Goal: Task Accomplishment & Management: Complete application form

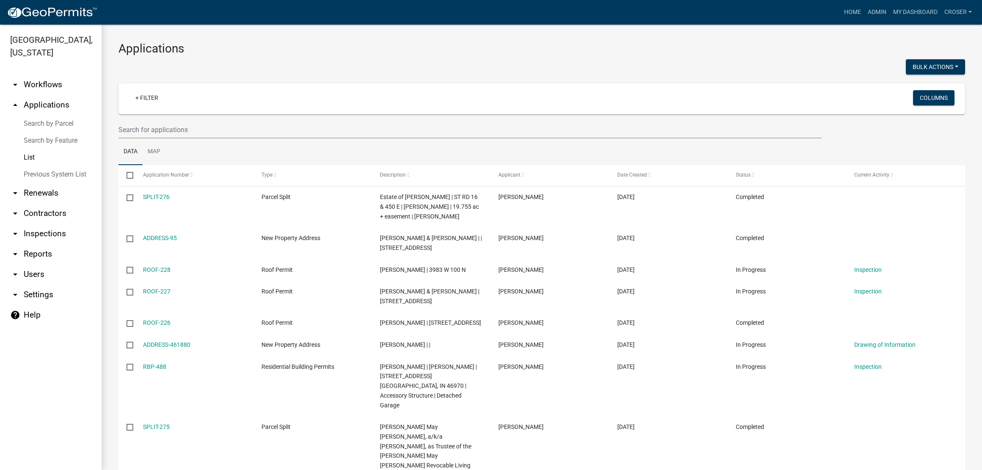
select select "3: 100"
click at [841, 16] on link "Home" at bounding box center [853, 12] width 24 height 16
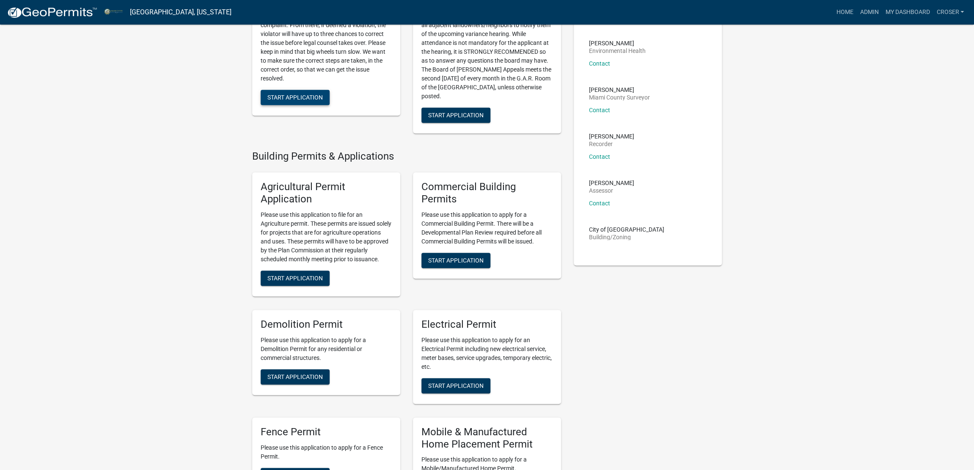
scroll to position [370, 0]
click at [323, 100] on span "Start Application" at bounding box center [294, 96] width 55 height 7
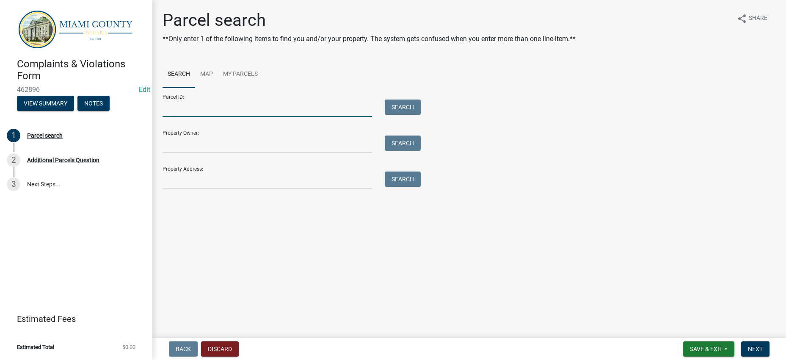
click at [189, 117] on input "Parcel ID:" at bounding box center [266, 107] width 209 height 17
click at [194, 117] on input "Parcel ID:" at bounding box center [266, 107] width 209 height 17
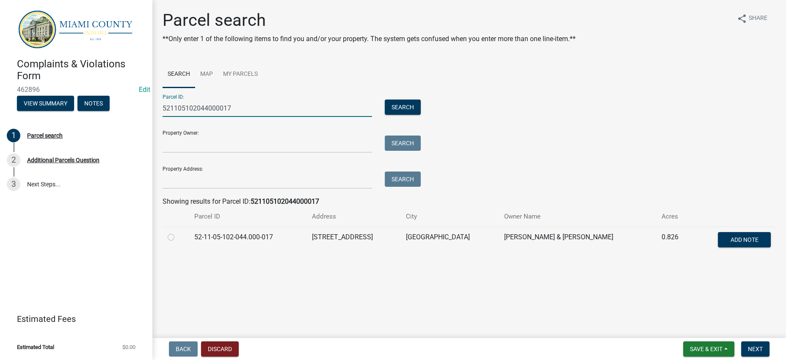
type input "521105102044000017"
click at [178, 232] on label at bounding box center [178, 232] width 0 height 0
click at [178, 237] on input "radio" at bounding box center [180, 234] width 5 height 5
radio input "true"
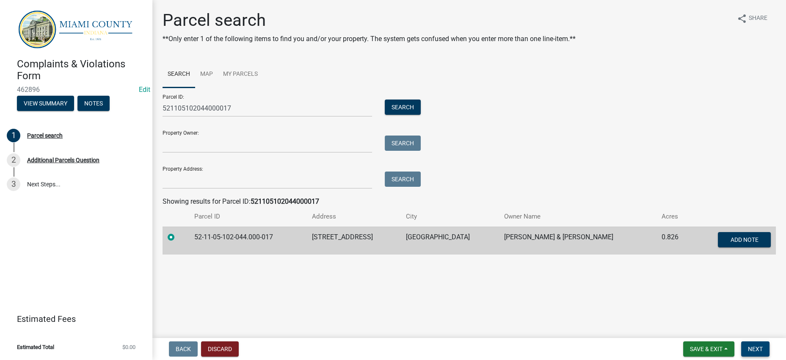
click at [748, 346] on span "Next" at bounding box center [755, 348] width 15 height 7
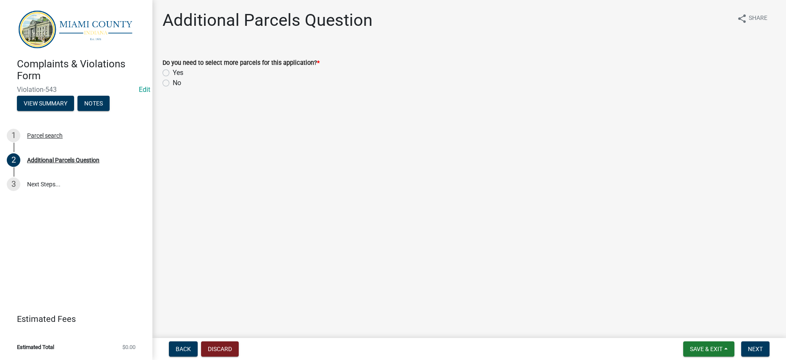
click at [173, 88] on label "No" at bounding box center [177, 83] width 8 height 10
click at [173, 83] on input "No" at bounding box center [175, 80] width 5 height 5
radio input "true"
click at [756, 345] on span "Next" at bounding box center [755, 348] width 15 height 7
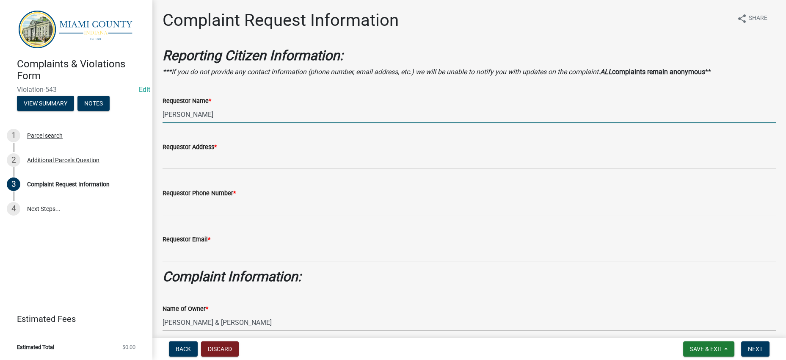
drag, startPoint x: 206, startPoint y: 155, endPoint x: 152, endPoint y: 157, distance: 53.8
type input "Annonymous"
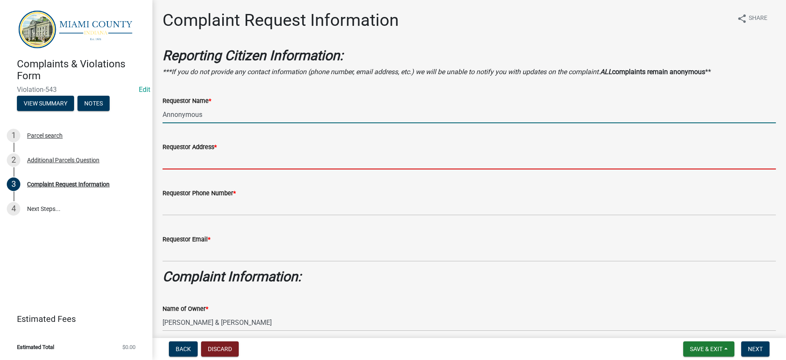
click at [228, 169] on input "Requestor Address *" at bounding box center [468, 160] width 613 height 17
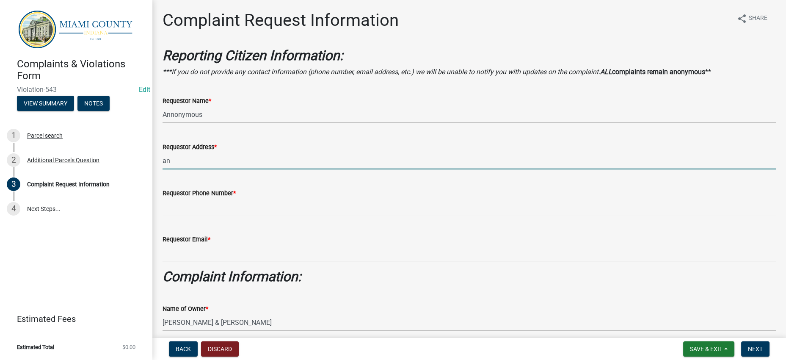
type input "Annonymous"
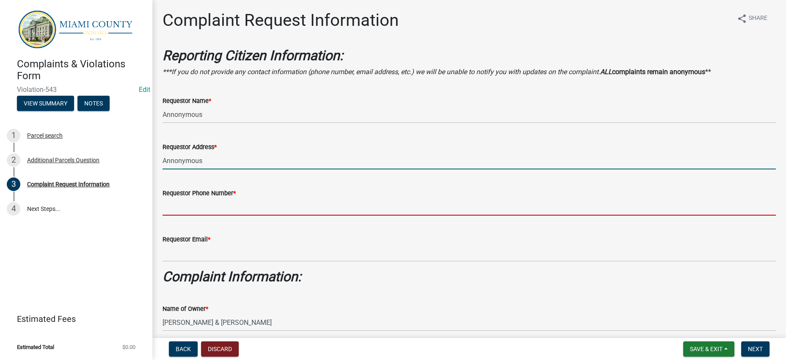
click at [193, 215] on input "Requestor Phone Number *" at bounding box center [468, 206] width 613 height 17
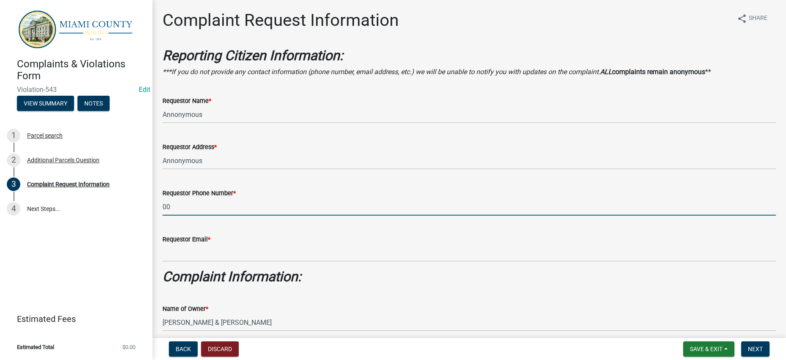
type input "000-000-0000"
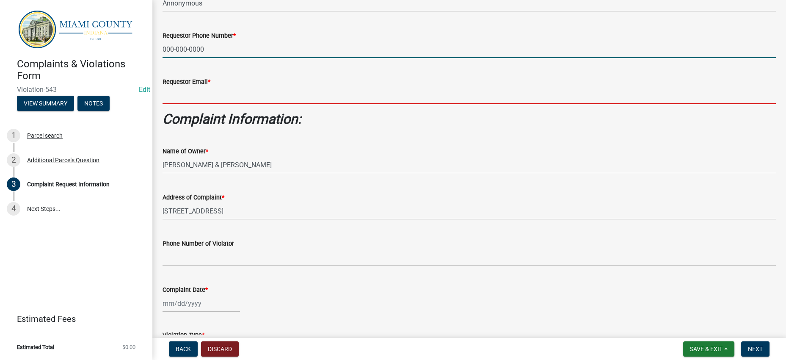
click at [210, 104] on input "Requestor Email *" at bounding box center [468, 95] width 613 height 17
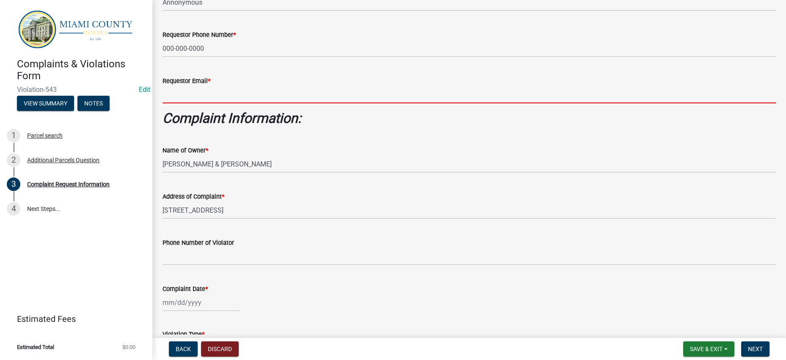
scroll to position [159, 0]
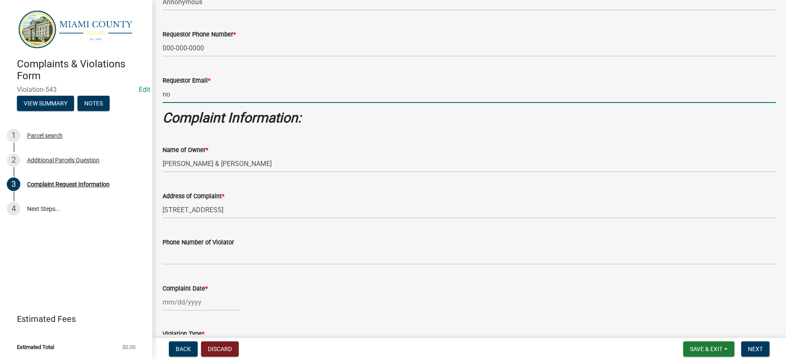
type input "[EMAIL_ADDRESS][DOMAIN_NAME]"
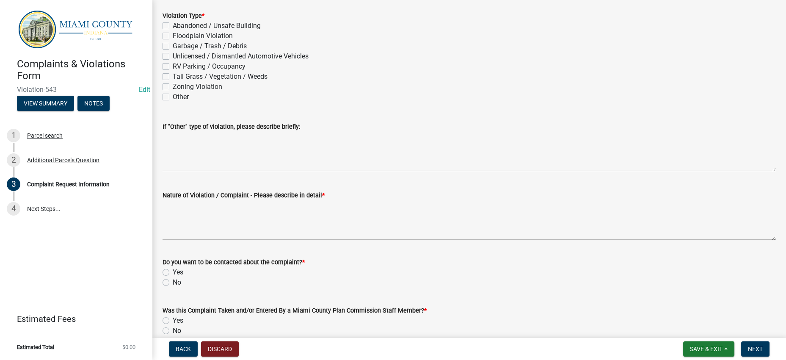
select select "8"
select select "2025"
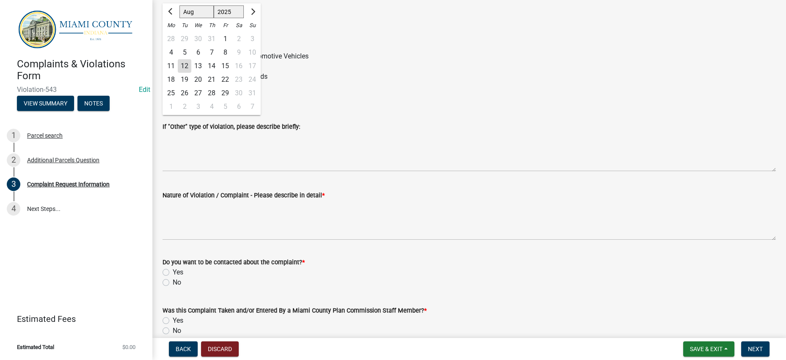
scroll to position [476, 0]
click at [191, 73] on div "12" at bounding box center [185, 67] width 14 height 14
type input "[DATE]"
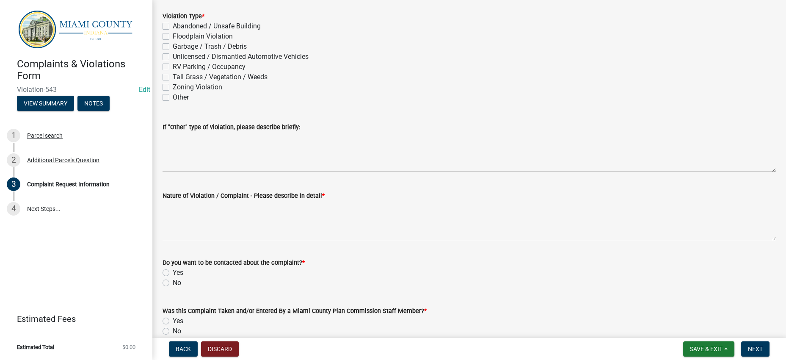
click at [203, 72] on label "RV Parking / Occupancy" at bounding box center [209, 67] width 73 height 10
click at [178, 67] on input "RV Parking / Occupancy" at bounding box center [175, 64] width 5 height 5
checkbox input "true"
checkbox input "false"
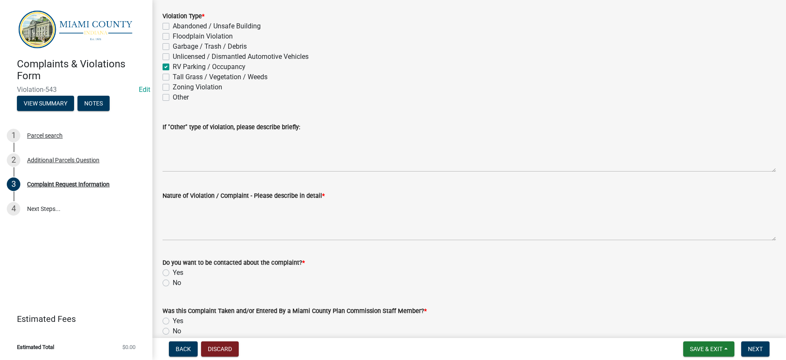
checkbox input "false"
checkbox input "true"
checkbox input "false"
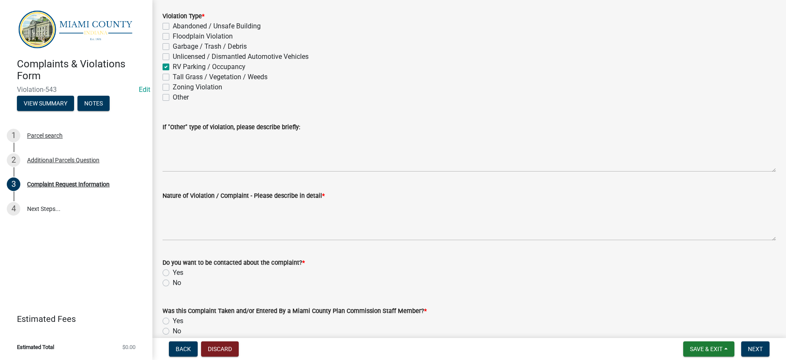
checkbox input "false"
click at [208, 52] on label "Garbage / Trash / Debris" at bounding box center [210, 46] width 74 height 10
click at [178, 47] on input "Garbage / Trash / Debris" at bounding box center [175, 43] width 5 height 5
checkbox input "true"
checkbox input "false"
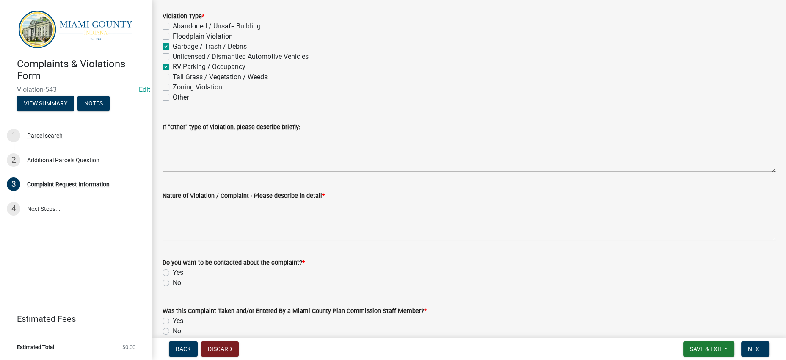
checkbox input "false"
checkbox input "true"
checkbox input "false"
checkbox input "true"
checkbox input "false"
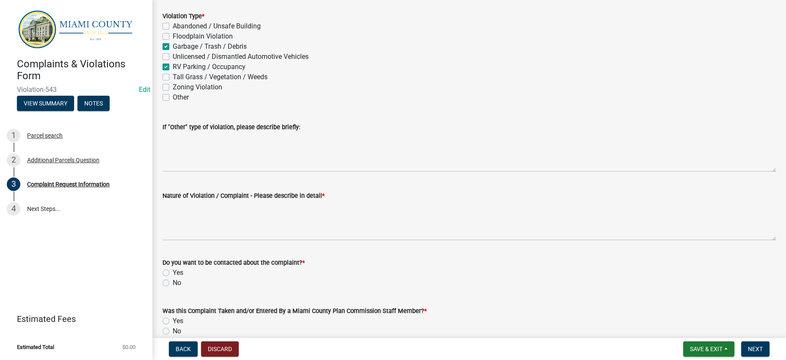
checkbox input "false"
click at [212, 62] on label "Unlicensed / Dismantled Automotive Vehicles" at bounding box center [241, 57] width 136 height 10
click at [178, 57] on input "Unlicensed / Dismantled Automotive Vehicles" at bounding box center [175, 54] width 5 height 5
checkbox input "true"
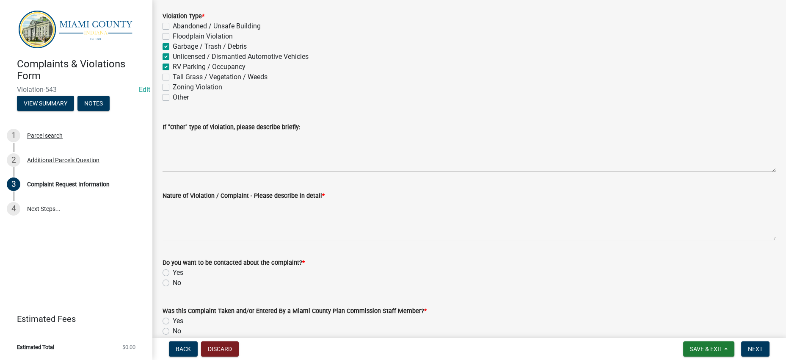
checkbox input "false"
checkbox input "true"
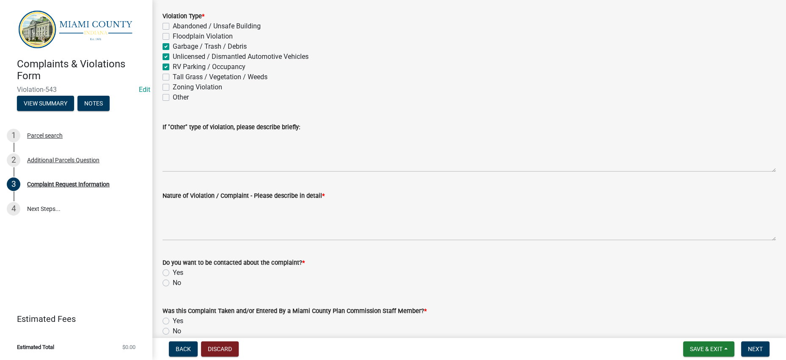
checkbox input "false"
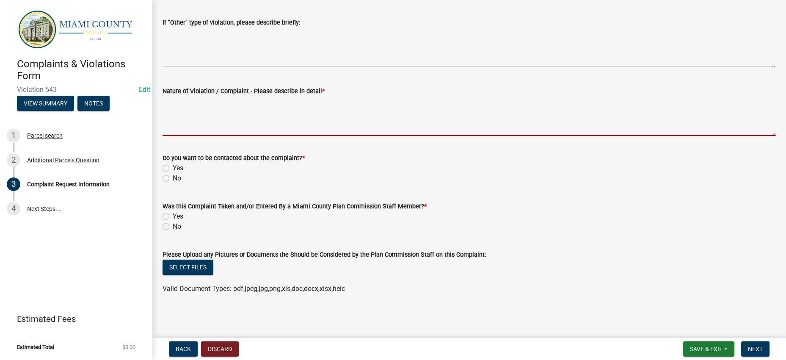
click at [238, 136] on textarea "Nature of Violation / Complaint - Please describe in detail *" at bounding box center [468, 116] width 613 height 40
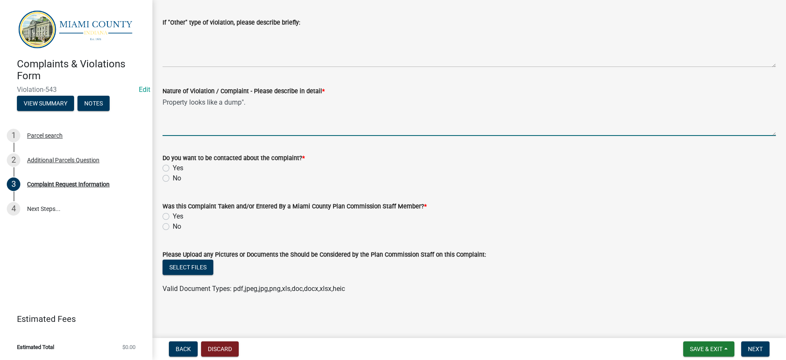
click at [166, 136] on textarea "Property looks like a dump"." at bounding box center [468, 116] width 613 height 40
click at [286, 136] on textarea ""Property looks like a dump"." at bounding box center [468, 116] width 613 height 40
click at [633, 136] on textarea ""Property looks like a dump". Piles of gravel at front of property. Debris/tras…" at bounding box center [468, 116] width 613 height 40
click at [736, 136] on textarea ""Property looks like a dump". Piles of gravel at front of property. Debris/tras…" at bounding box center [468, 116] width 613 height 40
type textarea ""Property looks like a dump". Piles of gravel at front of property. Debris/tras…"
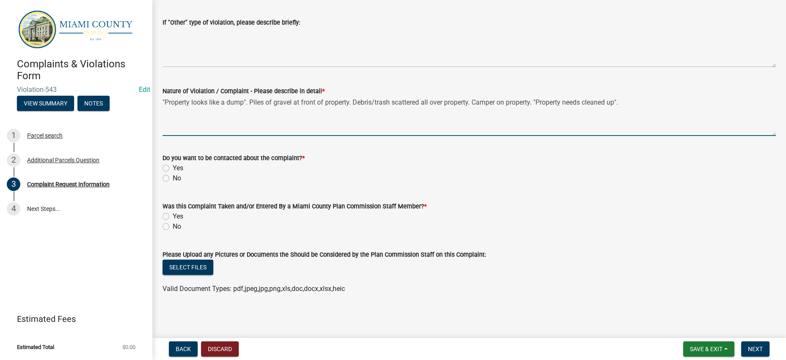
click at [691, 163] on div "Do you want to be contacted about the complaint? *" at bounding box center [468, 158] width 613 height 10
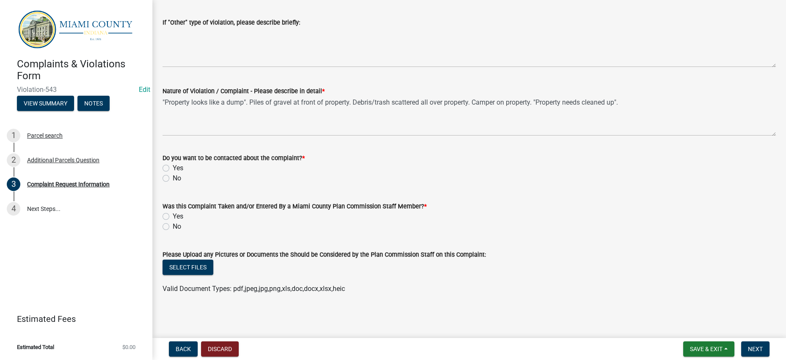
scroll to position [793, 0]
click at [173, 173] on label "No" at bounding box center [177, 178] width 8 height 10
click at [173, 173] on input "No" at bounding box center [175, 175] width 5 height 5
radio input "true"
click at [173, 212] on label "Yes" at bounding box center [178, 216] width 11 height 10
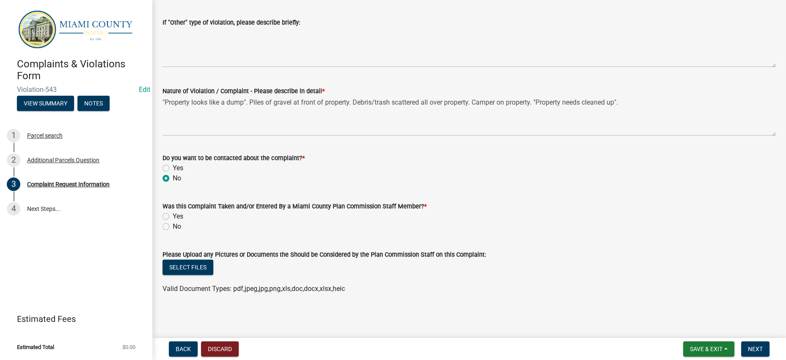
click at [173, 212] on input "Yes" at bounding box center [175, 213] width 5 height 5
radio input "true"
click at [420, 221] on div "No" at bounding box center [468, 226] width 613 height 10
click at [741, 341] on button "Next" at bounding box center [755, 348] width 28 height 15
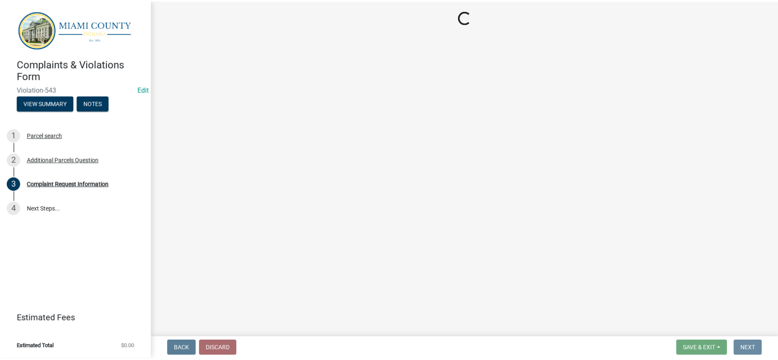
scroll to position [0, 0]
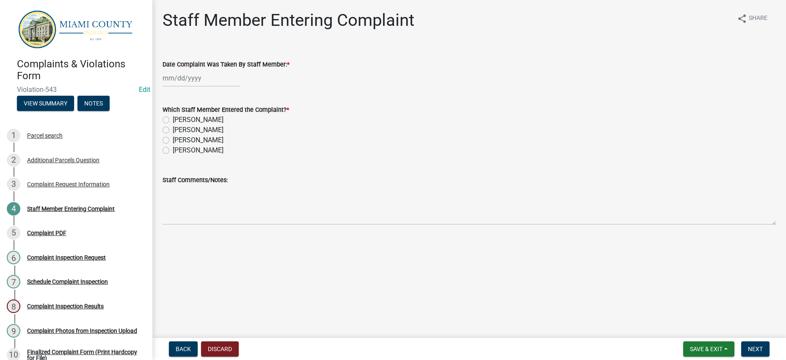
click at [220, 87] on div at bounding box center [200, 77] width 77 height 17
select select "8"
select select "2025"
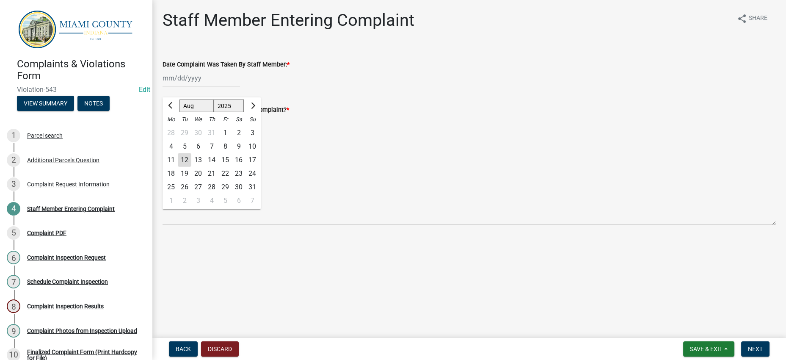
click at [191, 167] on div "12" at bounding box center [185, 160] width 14 height 14
type input "[DATE]"
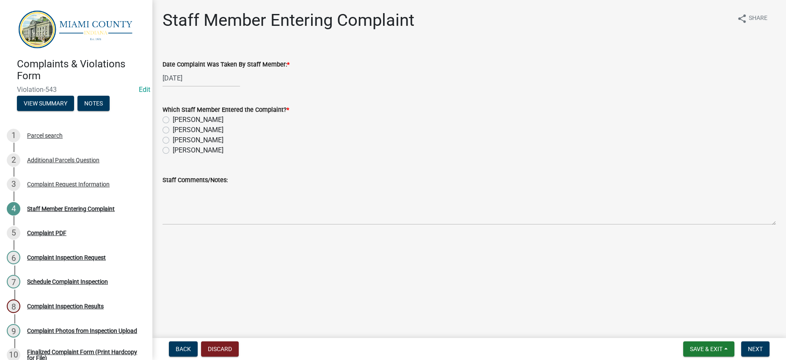
click at [173, 125] on label "[PERSON_NAME]" at bounding box center [198, 120] width 51 height 10
click at [173, 120] on input "[PERSON_NAME]" at bounding box center [175, 117] width 5 height 5
radio input "true"
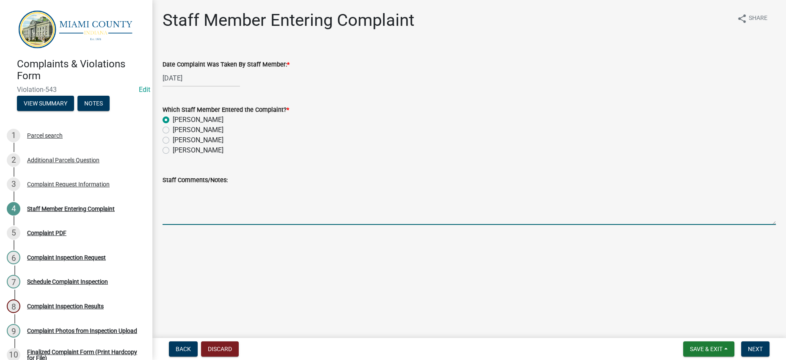
click at [284, 225] on textarea "Staff Comments/Notes:" at bounding box center [468, 205] width 613 height 40
click at [396, 145] on div "[PERSON_NAME]" at bounding box center [468, 140] width 613 height 10
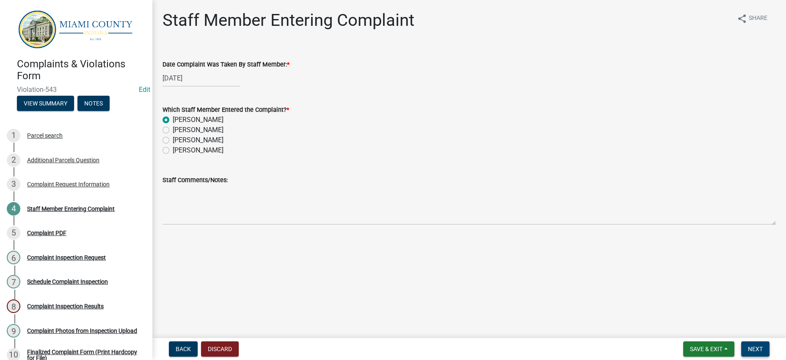
click at [748, 345] on span "Next" at bounding box center [755, 348] width 15 height 7
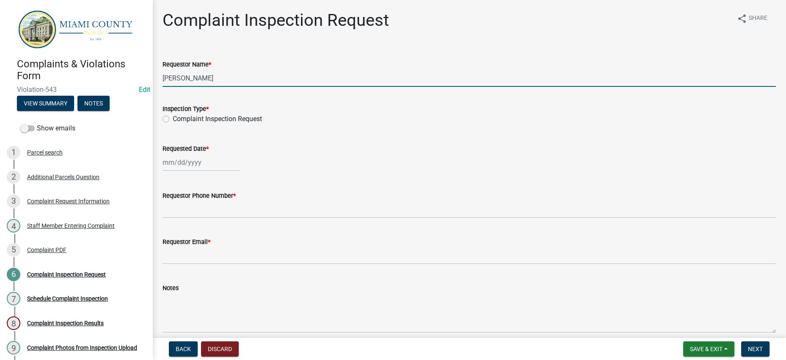
drag, startPoint x: 204, startPoint y: 94, endPoint x: 160, endPoint y: 93, distance: 44.0
click at [160, 87] on div "Requestor Name * [PERSON_NAME]" at bounding box center [469, 66] width 626 height 39
type input "[PERSON_NAME] & [PERSON_NAME]"
click at [418, 154] on div "Requested Date *" at bounding box center [468, 148] width 613 height 10
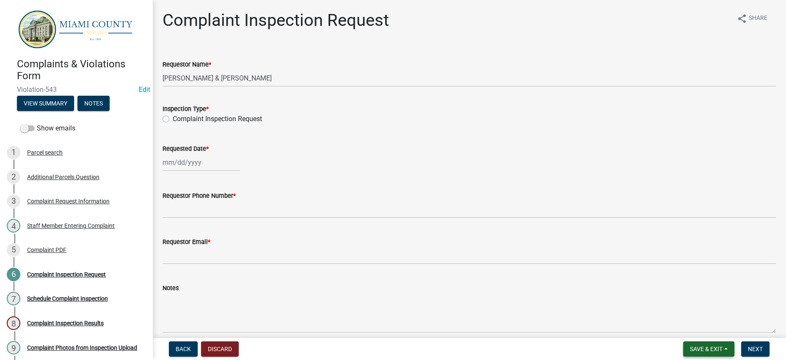
click at [690, 346] on span "Save & Exit" at bounding box center [706, 348] width 33 height 7
click at [668, 317] on button "Save & Exit" at bounding box center [700, 323] width 68 height 20
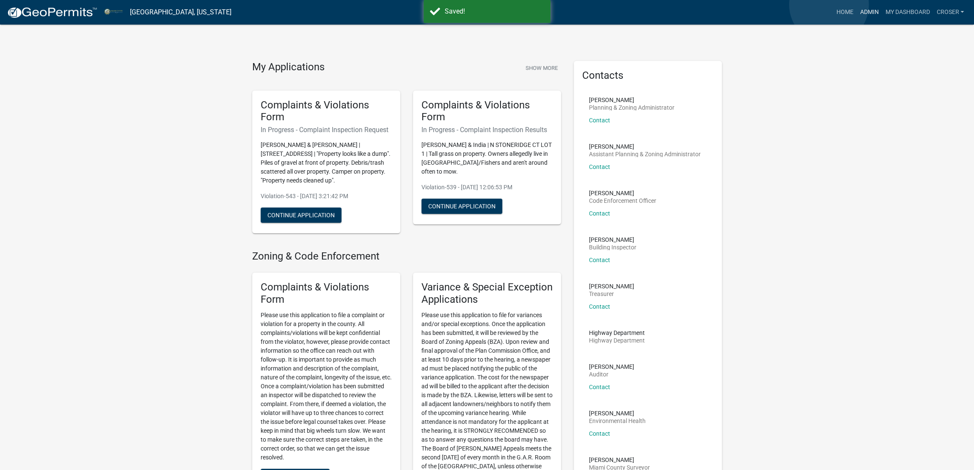
click at [856, 5] on link "Admin" at bounding box center [868, 12] width 25 height 16
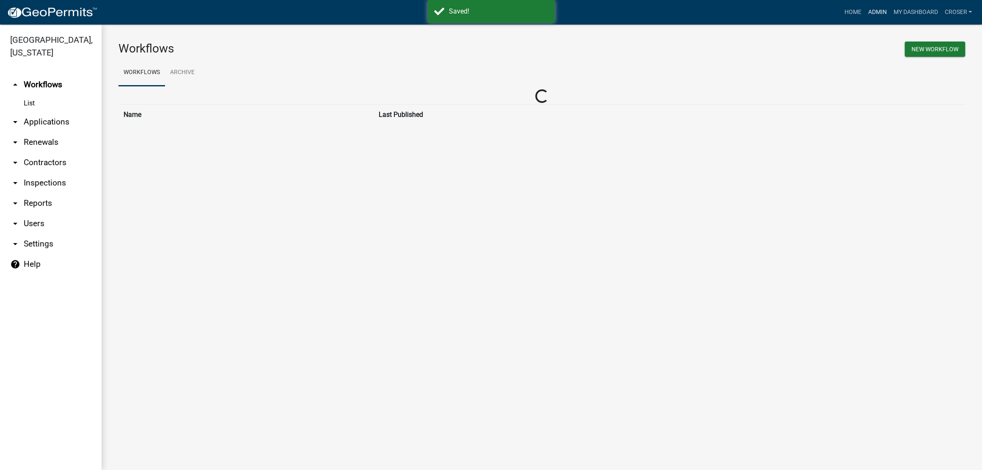
click at [864, 10] on link "Admin" at bounding box center [876, 12] width 25 height 16
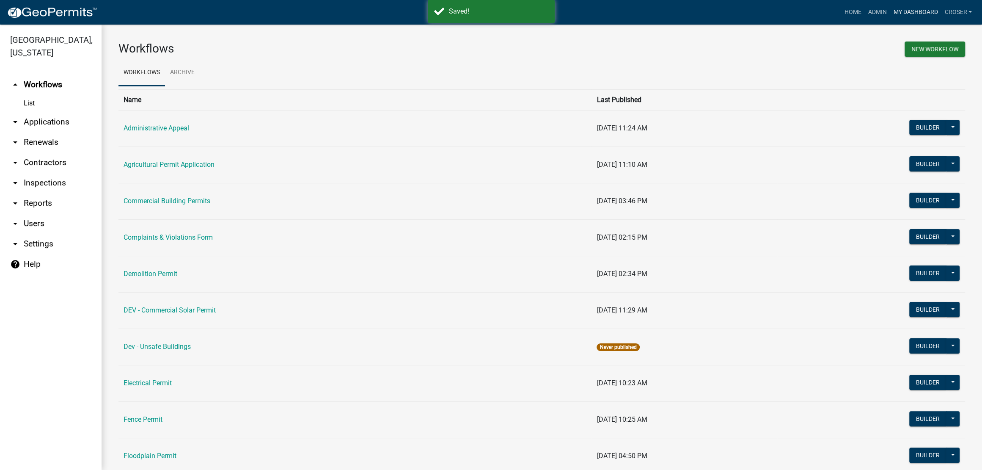
click at [890, 12] on link "My Dashboard" at bounding box center [915, 12] width 51 height 16
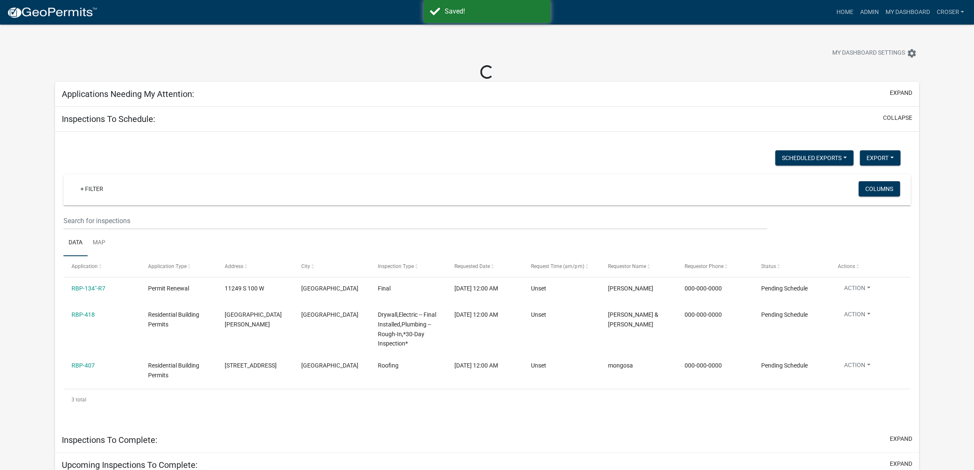
select select "3: 100"
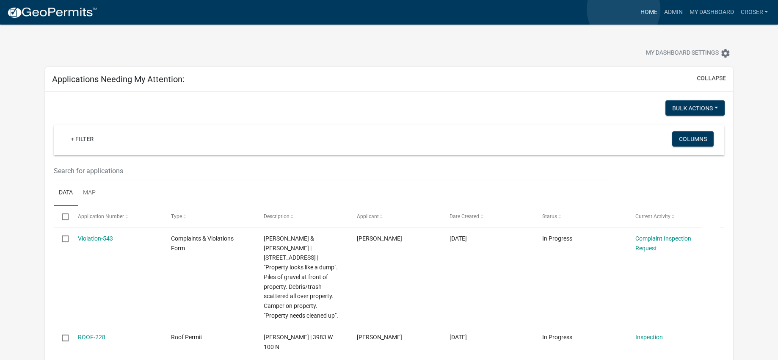
click at [636, 9] on link "Home" at bounding box center [648, 12] width 24 height 16
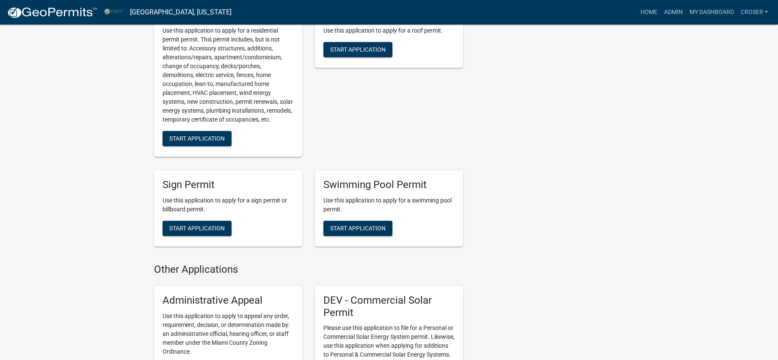
scroll to position [899, 0]
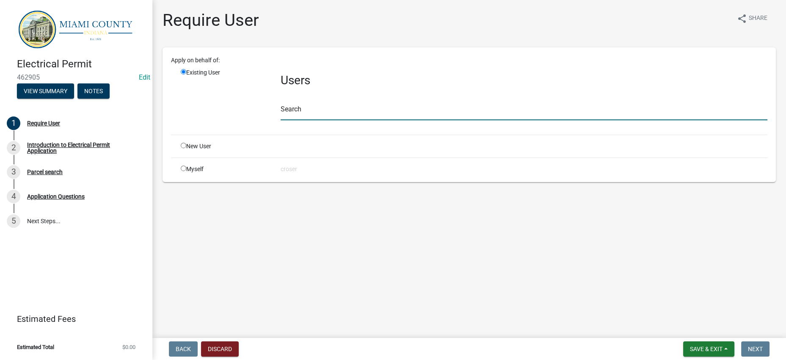
click at [358, 120] on input "text" at bounding box center [523, 111] width 487 height 17
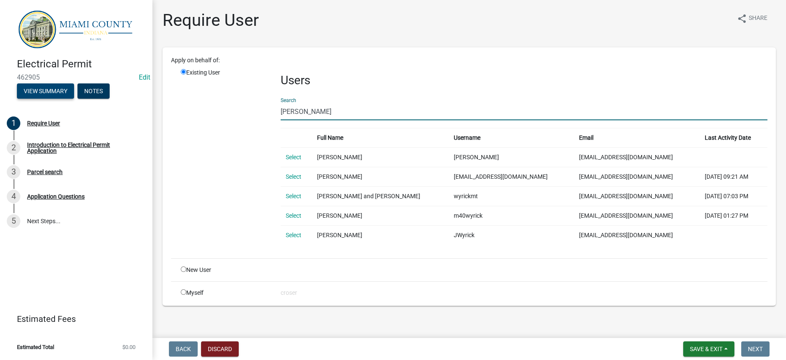
type input "[PERSON_NAME]"
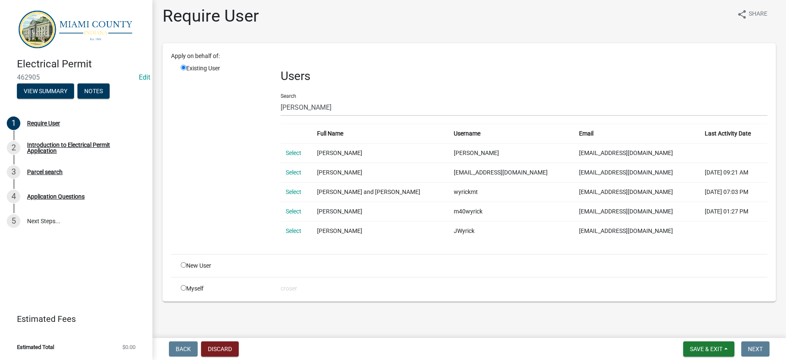
scroll to position [81, 0]
click at [301, 169] on link "Select" at bounding box center [294, 172] width 16 height 7
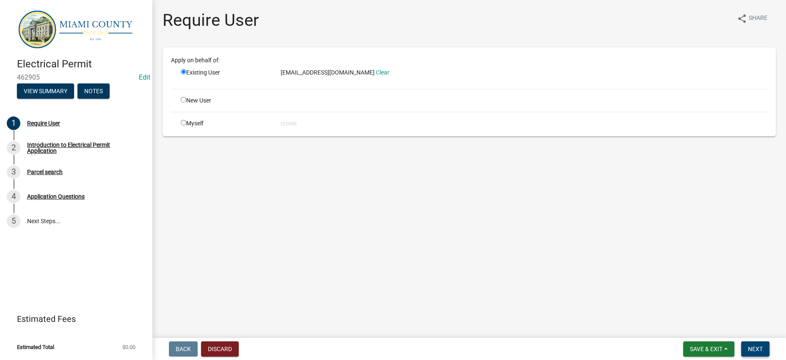
click at [753, 346] on span "Next" at bounding box center [755, 348] width 15 height 7
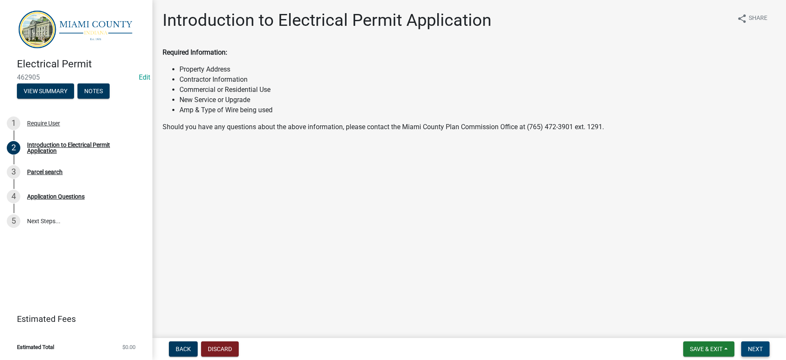
click at [753, 354] on button "Next" at bounding box center [755, 348] width 28 height 15
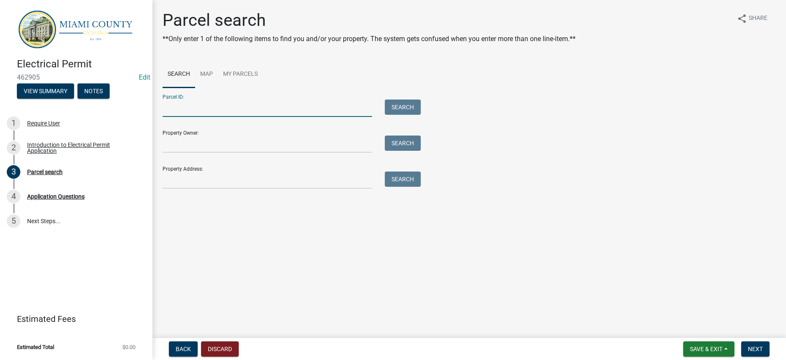
click at [241, 117] on input "Parcel ID:" at bounding box center [266, 107] width 209 height 17
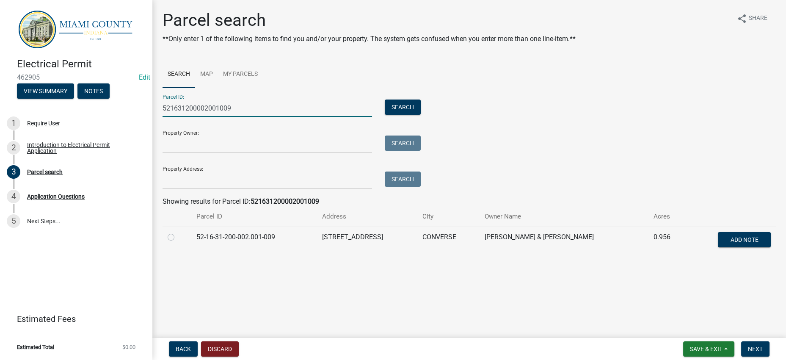
type input "521631200002001009"
click at [178, 232] on label at bounding box center [178, 232] width 0 height 0
click at [179, 237] on input "radio" at bounding box center [180, 234] width 5 height 5
radio input "true"
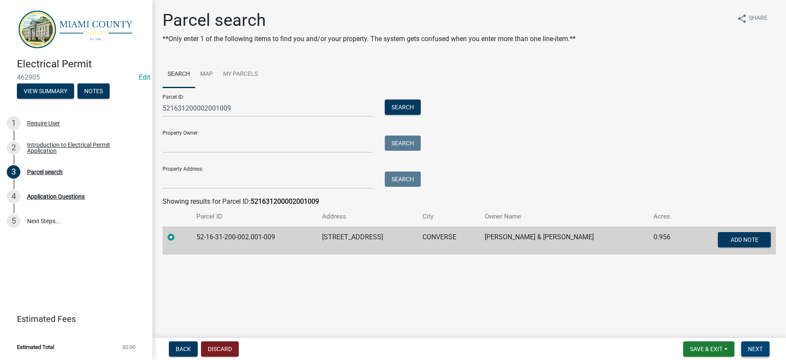
click at [748, 345] on span "Next" at bounding box center [755, 348] width 15 height 7
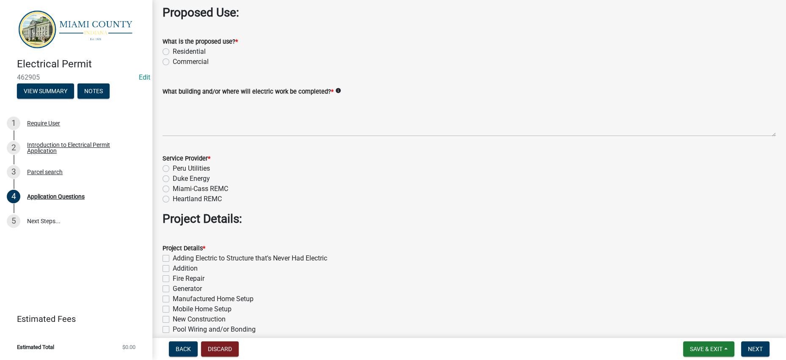
scroll to position [801, 0]
type input "[PHONE_NUMBER]"
drag, startPoint x: 241, startPoint y: 191, endPoint x: 250, endPoint y: 177, distance: 17.0
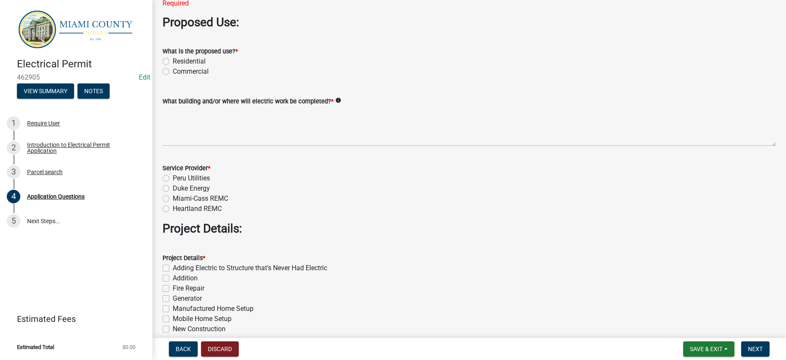
type input "[EMAIL_ADDRESS][DOMAIN_NAME]"
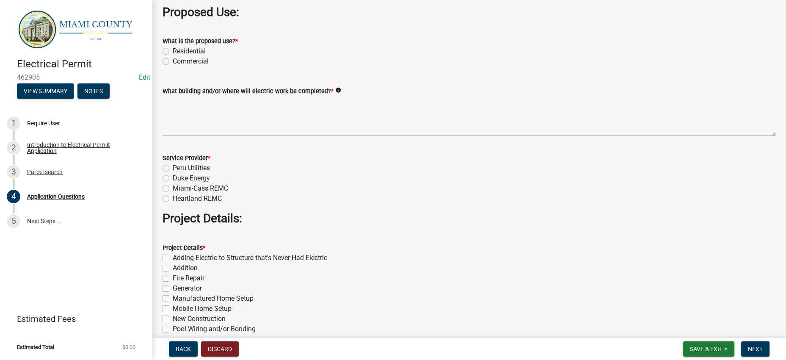
click at [187, 66] on div "What is the proposed use? * Residential Commercial" at bounding box center [468, 51] width 613 height 30
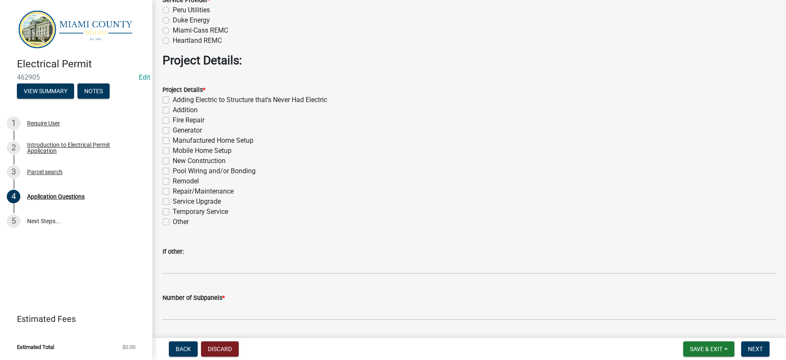
scroll to position [960, 0]
radio input "true"
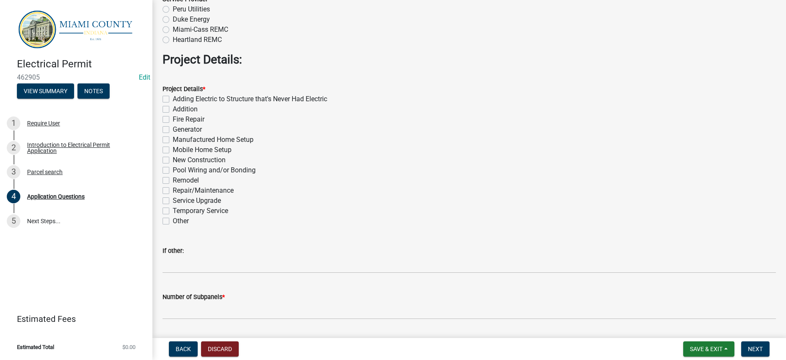
type textarea "Barn"
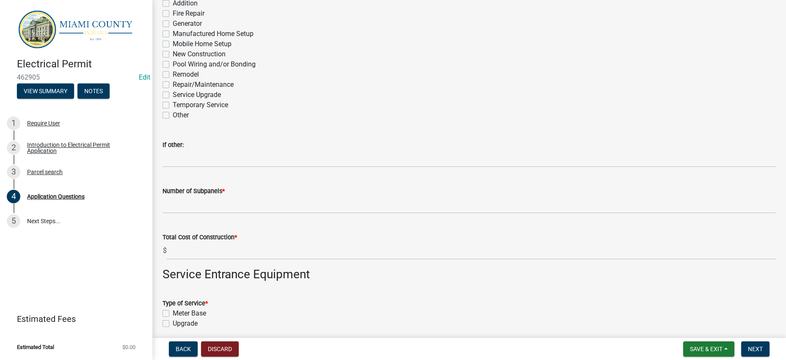
radio input "true"
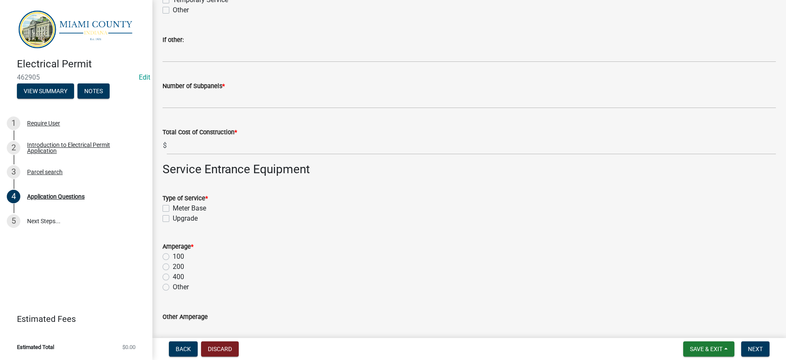
scroll to position [1171, 0]
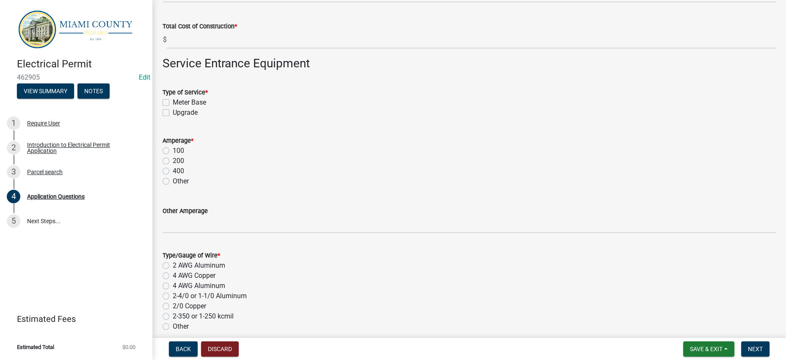
scroll to position [1277, 0]
checkbox input "true"
checkbox input "false"
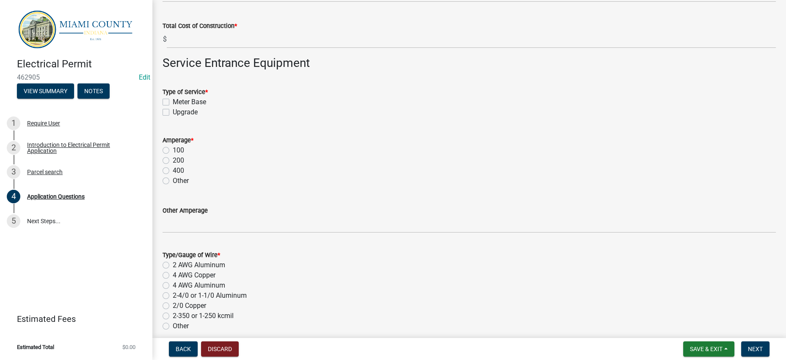
checkbox input "false"
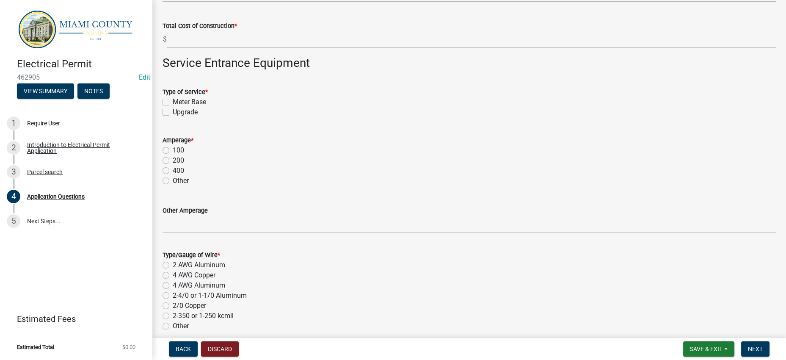
checkbox input "false"
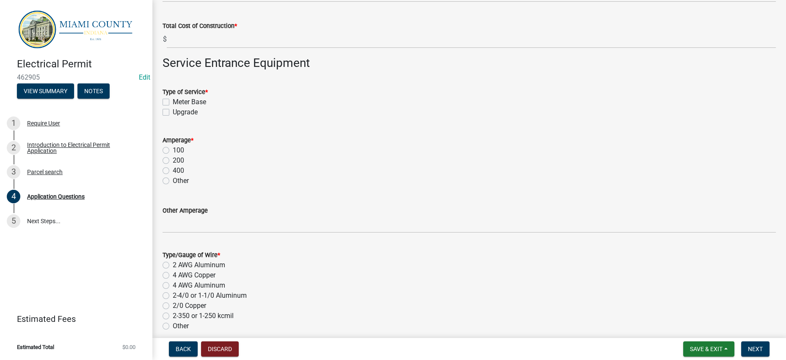
checkbox input "false"
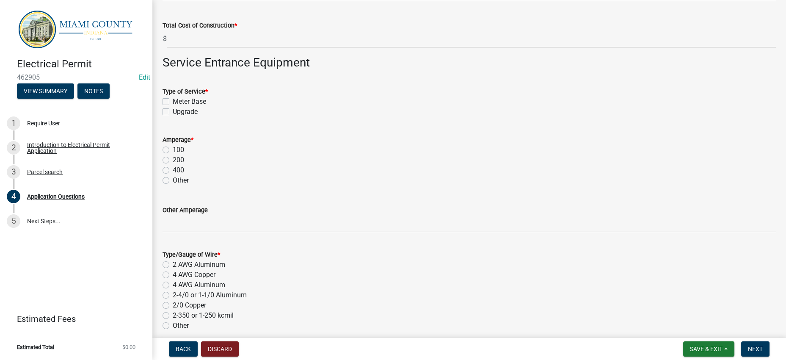
checkbox input "false"
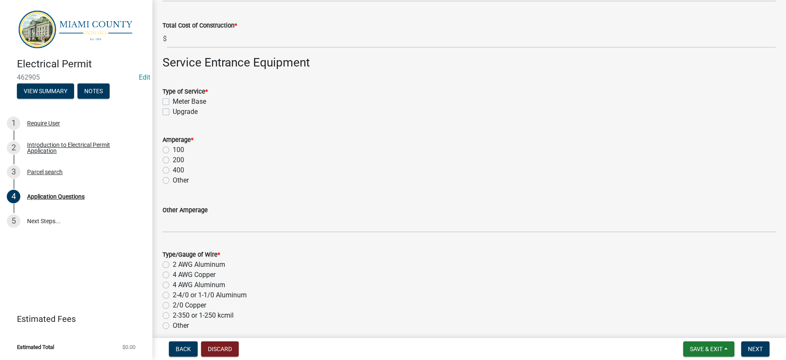
checkbox input "false"
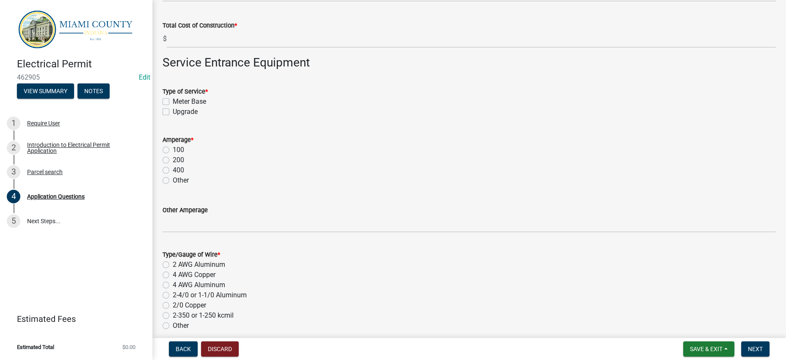
checkbox input "false"
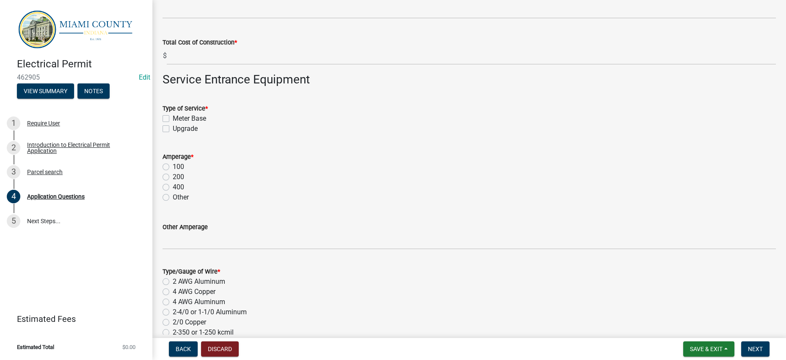
checkbox input "true"
checkbox input "false"
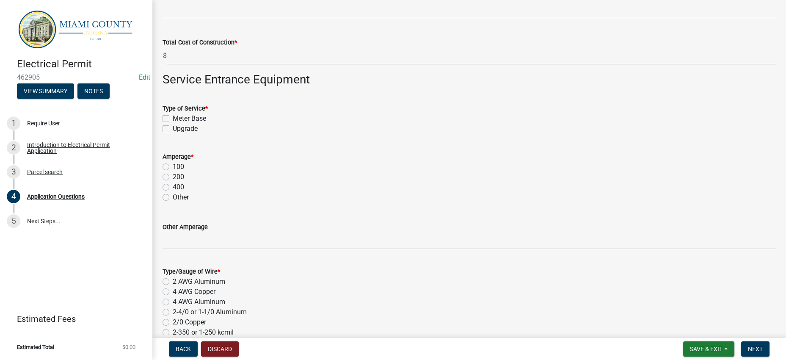
checkbox input "false"
checkbox input "true"
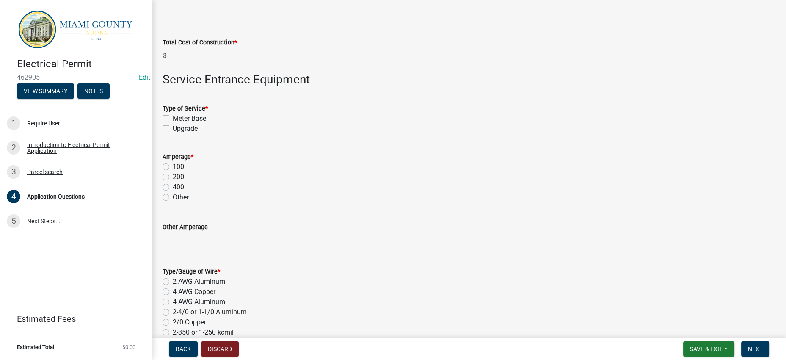
checkbox input "false"
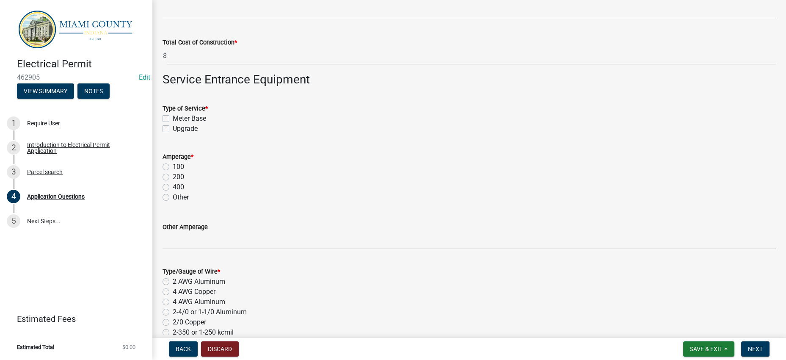
checkbox input "false"
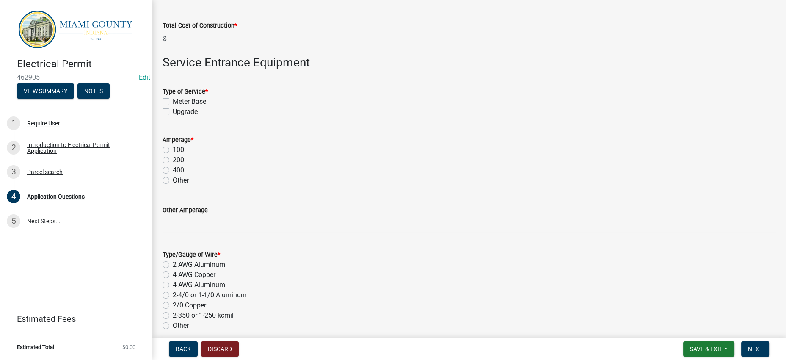
drag, startPoint x: 234, startPoint y: 247, endPoint x: 286, endPoint y: 218, distance: 58.9
type input "New meterbase"
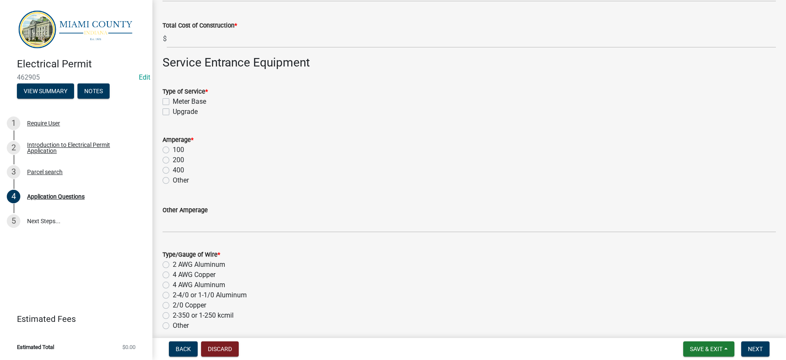
checkbox input "true"
checkbox input "false"
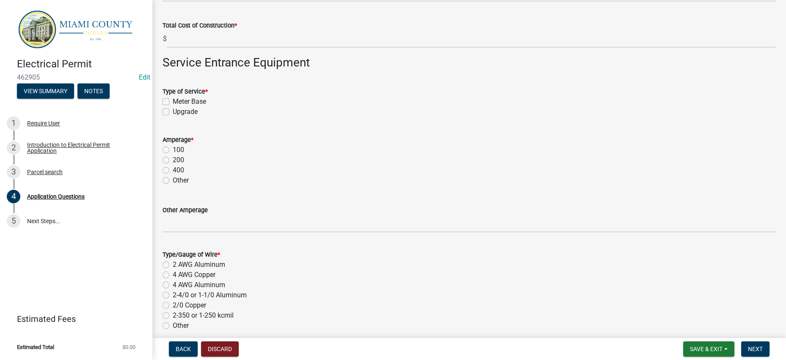
checkbox input "false"
checkbox input "true"
checkbox input "false"
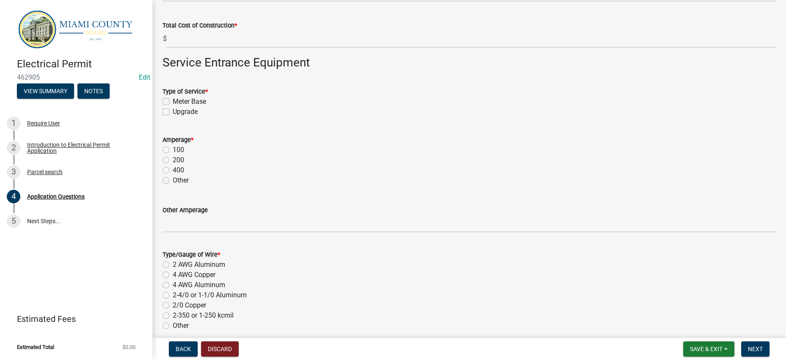
checkbox input "false"
checkbox input "true"
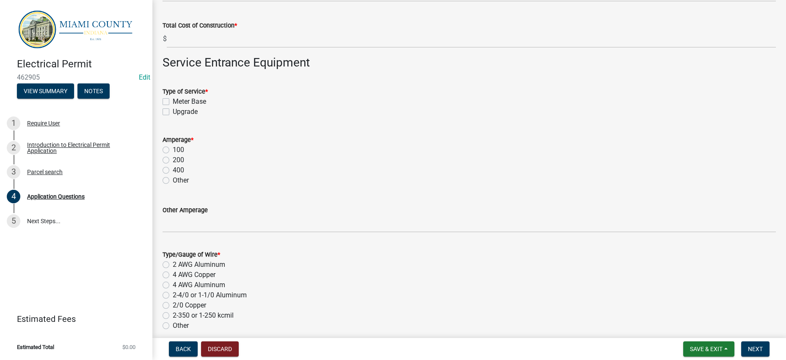
checkbox input "false"
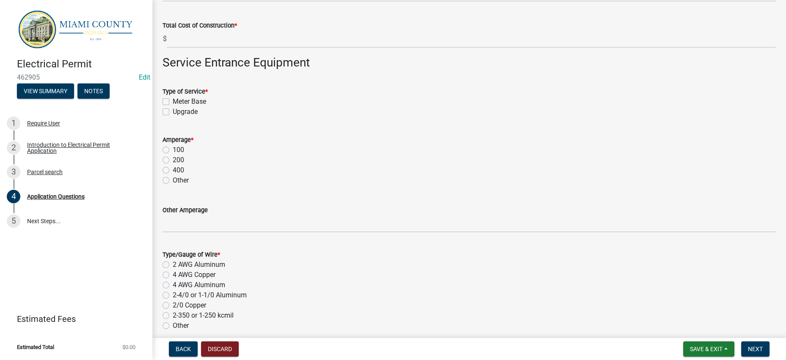
checkbox input "false"
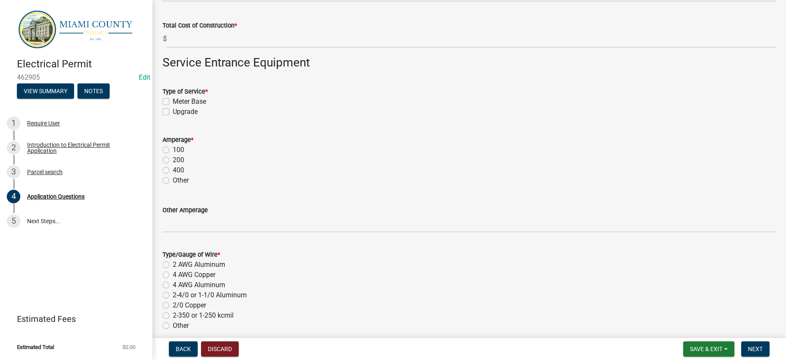
checkbox input "false"
checkbox input "true"
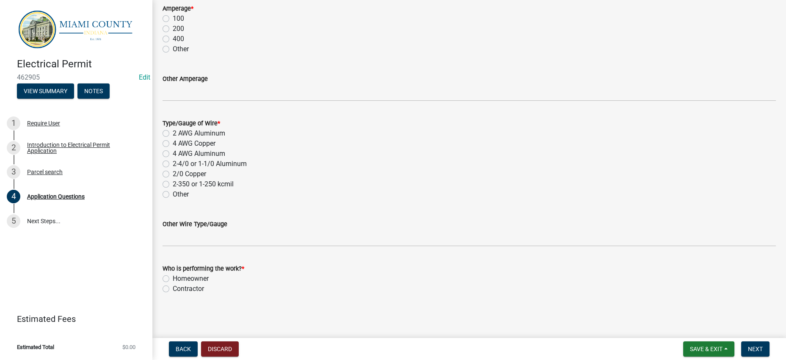
type input "0"
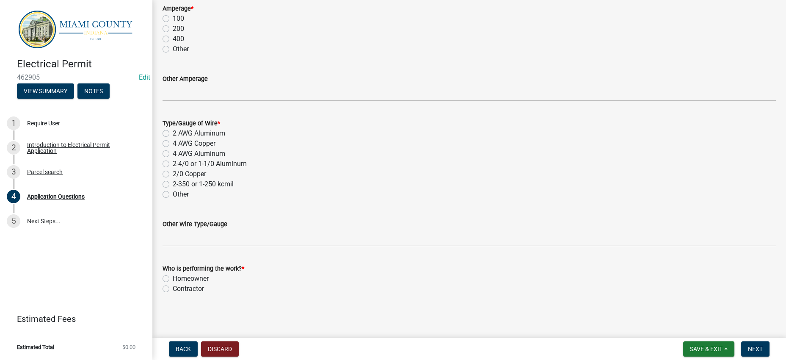
checkbox input "true"
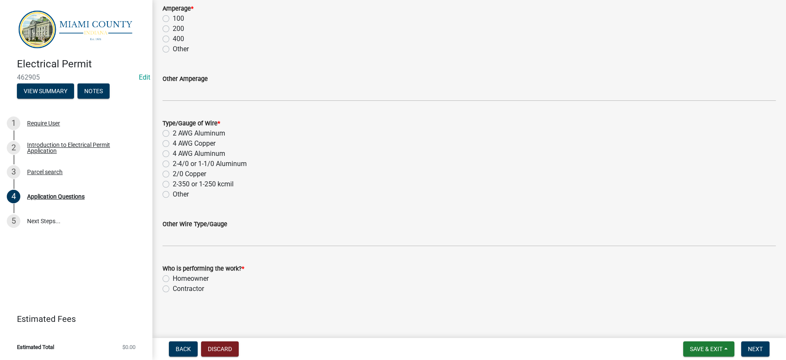
checkbox input "false"
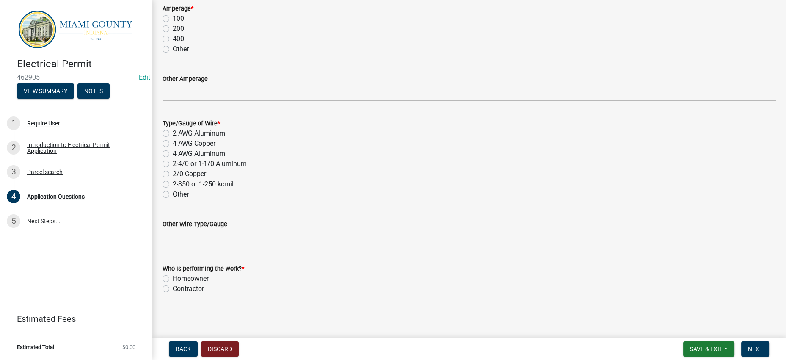
type input "2500.00"
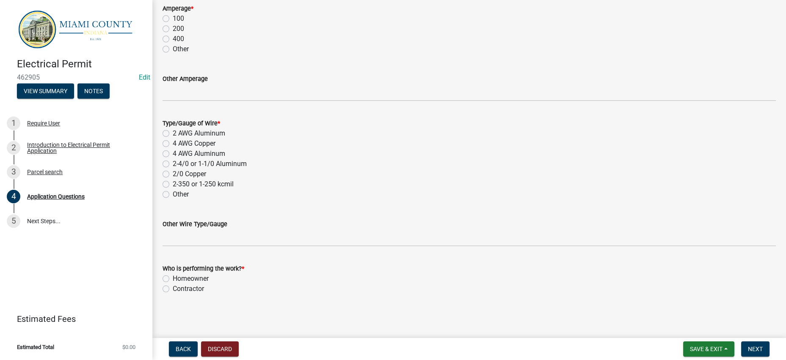
click at [435, 62] on wm-data-entity-input "Amperage * 100 200 400 Other" at bounding box center [468, 27] width 613 height 69
click at [209, 283] on label "Homeowner" at bounding box center [191, 278] width 36 height 10
click at [178, 279] on input "Homeowner" at bounding box center [175, 275] width 5 height 5
radio input "true"
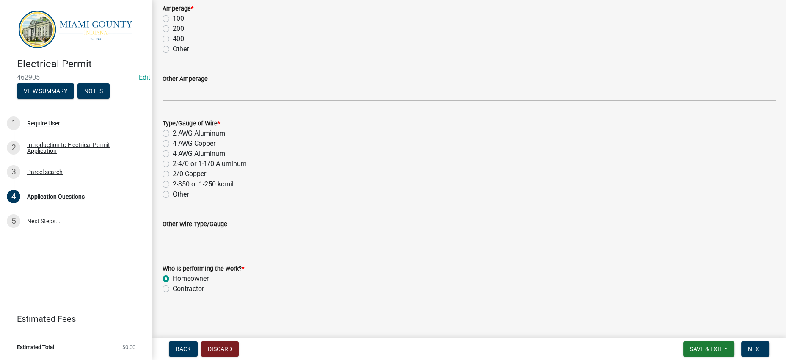
scroll to position [1675, 0]
click at [183, 34] on label "200" at bounding box center [178, 29] width 11 height 10
click at [178, 29] on input "200" at bounding box center [175, 26] width 5 height 5
radio input "true"
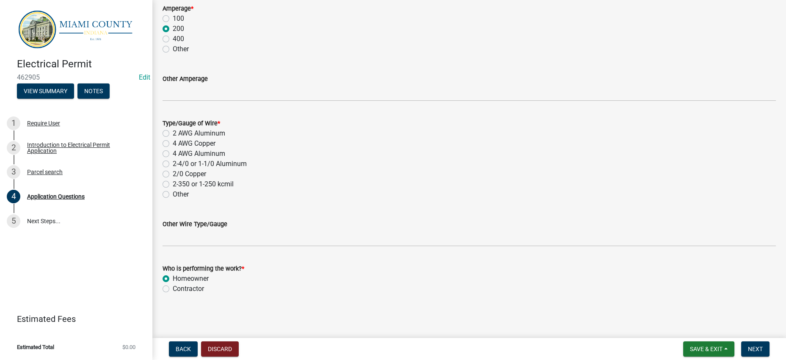
click at [467, 148] on div "4 AWG Aluminum" at bounding box center [468, 153] width 613 height 10
click at [225, 148] on label "4 AWG Aluminum" at bounding box center [199, 153] width 52 height 10
click at [178, 148] on input "4 AWG Aluminum" at bounding box center [175, 150] width 5 height 5
radio input "true"
click at [513, 169] on div "2/0 Copper" at bounding box center [468, 174] width 613 height 10
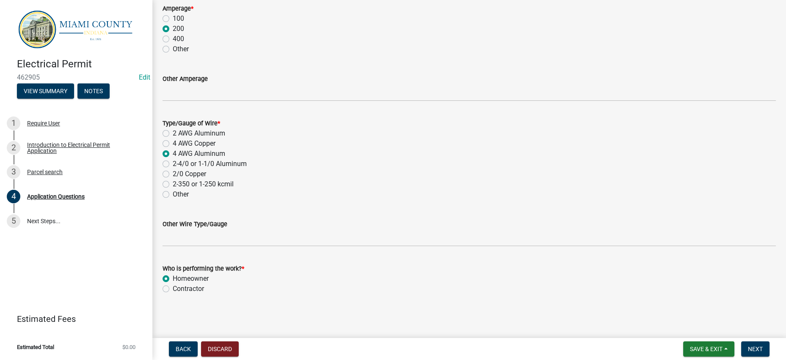
click at [547, 310] on main "Application Questions share Share Location Address * [STREET_ADDRESS] # * 52-16…" at bounding box center [468, 167] width 633 height 334
click at [758, 353] on button "Next" at bounding box center [755, 348] width 28 height 15
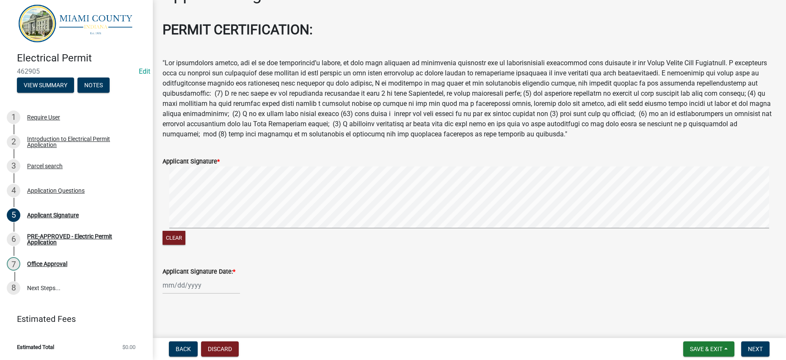
scroll to position [52, 0]
click at [690, 345] on span "Save & Exit" at bounding box center [706, 348] width 33 height 7
click at [674, 319] on button "Save & Exit" at bounding box center [700, 323] width 68 height 20
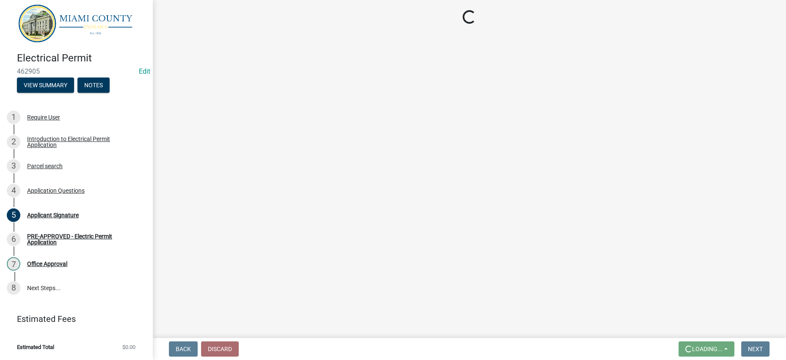
scroll to position [0, 0]
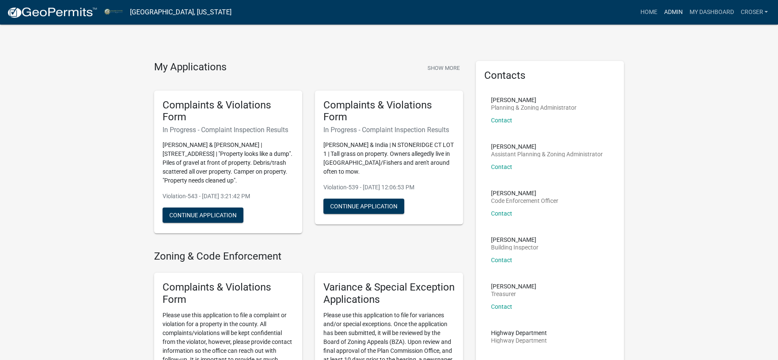
click at [660, 13] on link "Admin" at bounding box center [672, 12] width 25 height 16
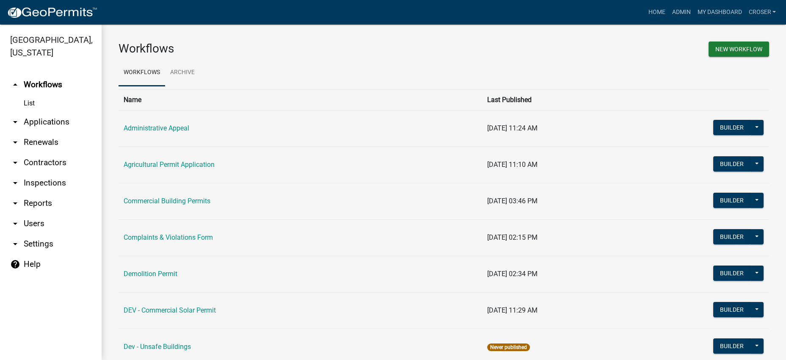
click at [61, 132] on link "arrow_drop_down Applications" at bounding box center [51, 122] width 102 height 20
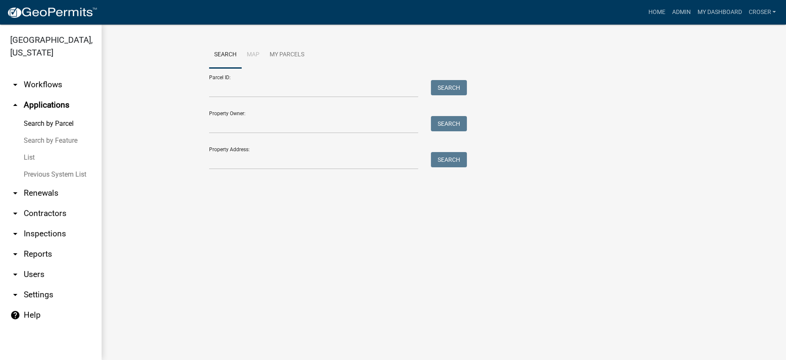
click at [28, 166] on link "List" at bounding box center [51, 157] width 102 height 17
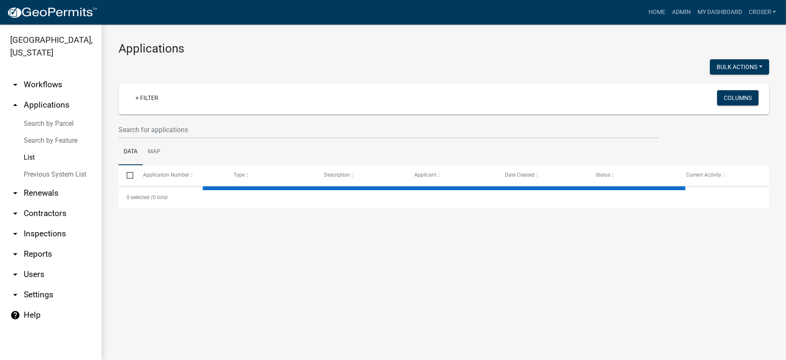
select select "3: 100"
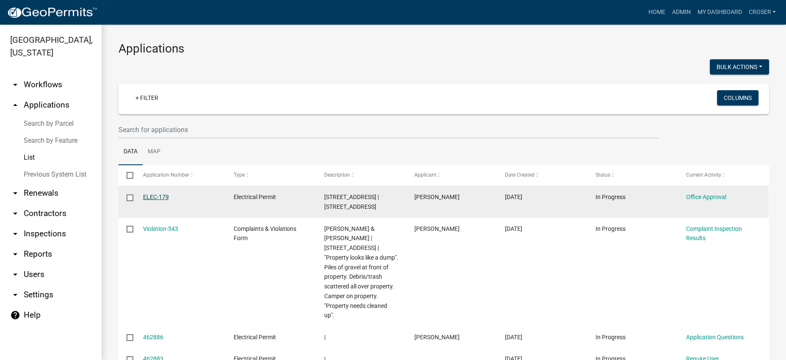
click at [157, 200] on link "ELEC-179" at bounding box center [156, 196] width 26 height 7
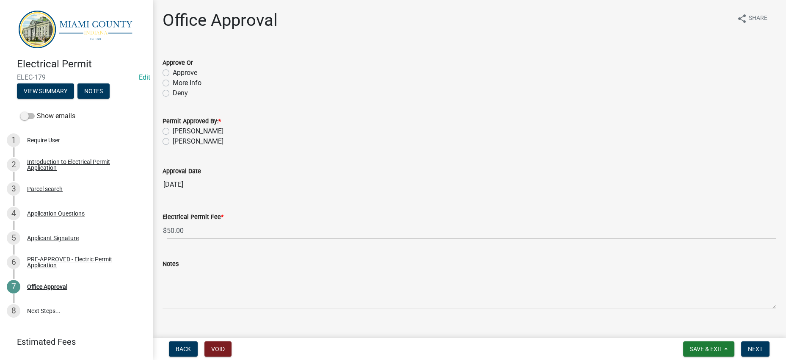
click at [191, 78] on label "Approve" at bounding box center [185, 73] width 25 height 10
click at [178, 73] on input "Approve" at bounding box center [175, 70] width 5 height 5
radio input "true"
click at [206, 136] on label "[PERSON_NAME]" at bounding box center [198, 131] width 51 height 10
click at [178, 132] on input "[PERSON_NAME]" at bounding box center [175, 128] width 5 height 5
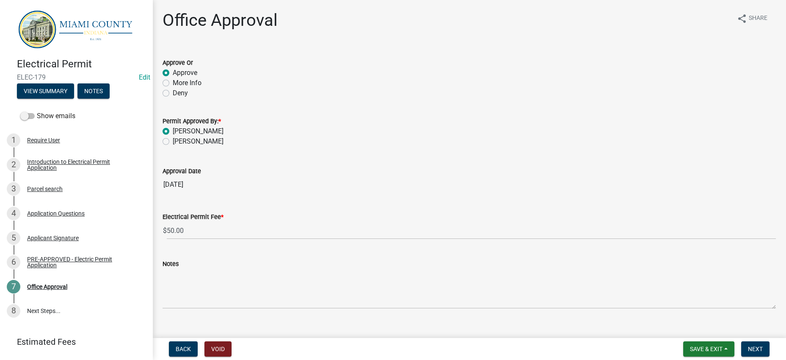
radio input "true"
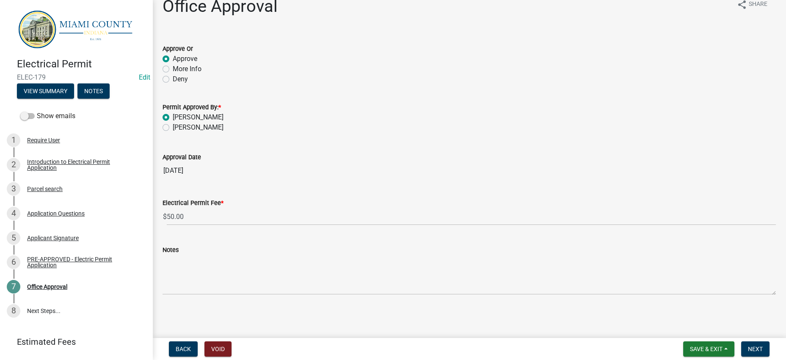
scroll to position [94, 0]
click at [756, 345] on span "Next" at bounding box center [755, 348] width 15 height 7
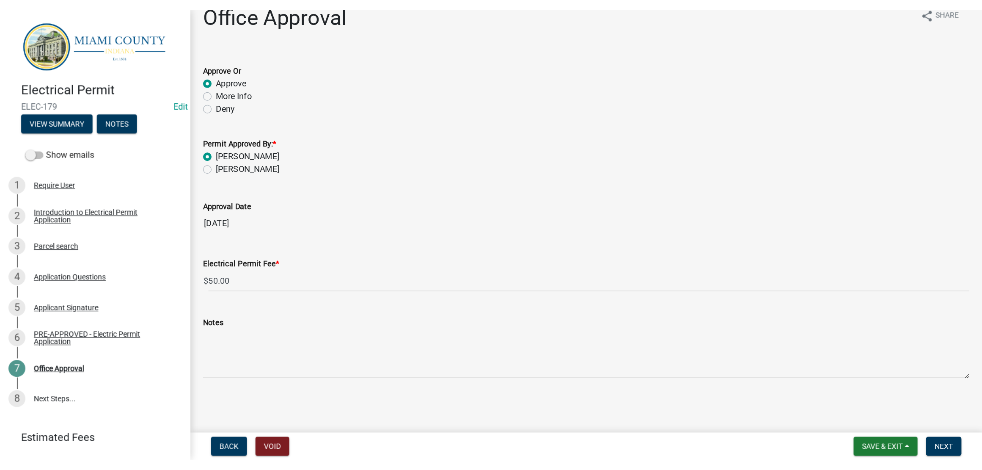
scroll to position [0, 0]
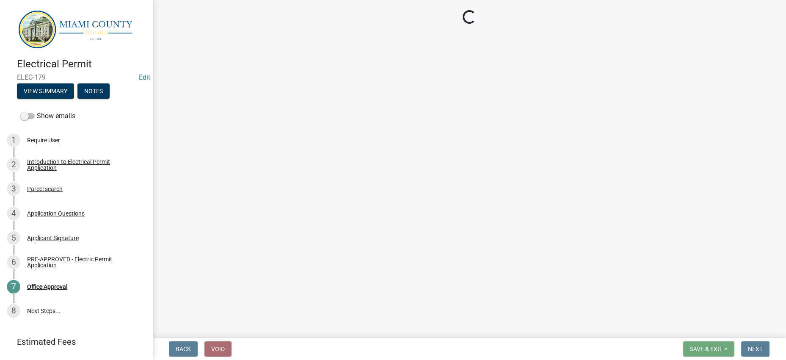
select select "3: 3"
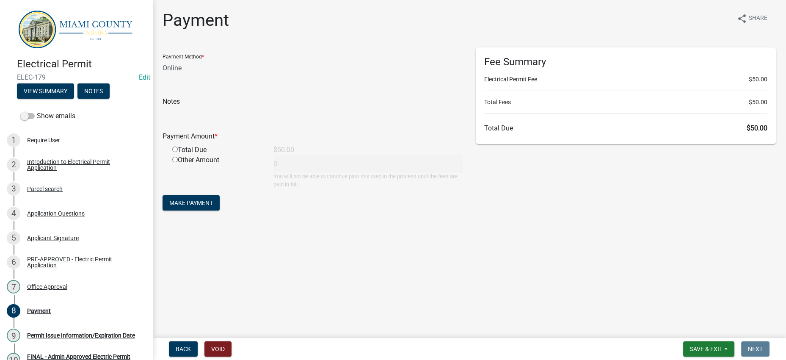
click at [616, 218] on div "Fee Summary Electrical Permit Fee $50.00 Total Fees $50.00 Total Due $50.00" at bounding box center [625, 133] width 313 height 173
click at [658, 207] on div "Fee Summary Electrical Permit Fee $50.00 Total Fees $50.00 Total Due $50.00" at bounding box center [625, 133] width 313 height 173
click at [517, 285] on main "Payment share Share Payment Method * Credit Card POS Check Cash Online Notes Pa…" at bounding box center [468, 167] width 633 height 334
click at [489, 313] on main "Payment share Share Payment Method * Credit Card POS Check Cash Online Notes Pa…" at bounding box center [468, 167] width 633 height 334
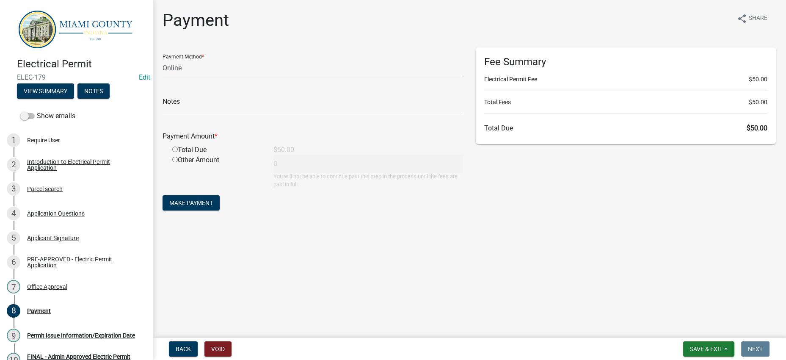
click at [489, 313] on main "Payment share Share Payment Method * Credit Card POS Check Cash Online Notes Pa…" at bounding box center [468, 167] width 633 height 334
click at [497, 228] on div "Payment share Share Payment Method * Credit Card POS Check Cash Online Notes Pa…" at bounding box center [469, 118] width 626 height 217
click at [496, 285] on main "Payment share Share Payment Method * Credit Card POS Check Cash Online Notes Pa…" at bounding box center [468, 167] width 633 height 334
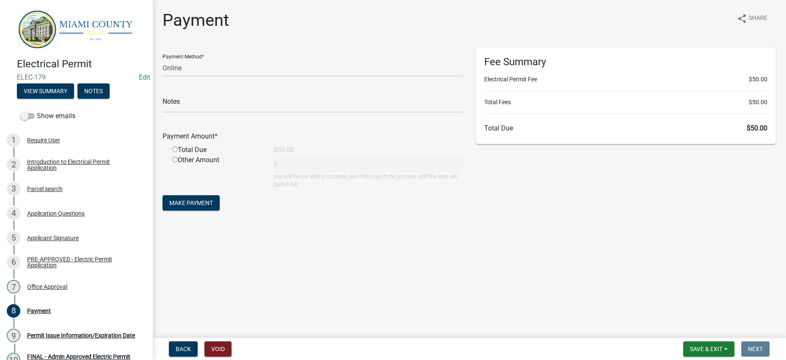
click at [496, 287] on main "Payment share Share Payment Method * Credit Card POS Check Cash Online Notes Pa…" at bounding box center [468, 167] width 633 height 334
click at [492, 220] on div "Fee Summary Electrical Permit Fee $50.00 Total Fees $50.00 Total Due $50.00" at bounding box center [625, 133] width 313 height 173
click at [593, 220] on div "Fee Summary Electrical Permit Fee $50.00 Total Fees $50.00 Total Due $50.00" at bounding box center [625, 133] width 313 height 173
click at [690, 345] on span "Save & Exit" at bounding box center [706, 348] width 33 height 7
click at [683, 322] on button "Save & Exit" at bounding box center [700, 323] width 68 height 20
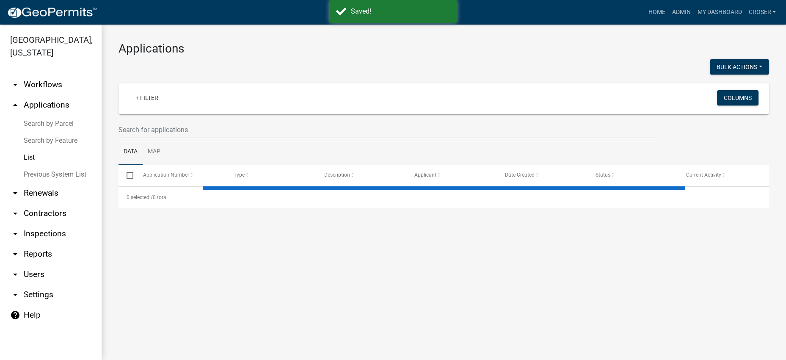
select select "3: 100"
